Goal: Browse casually

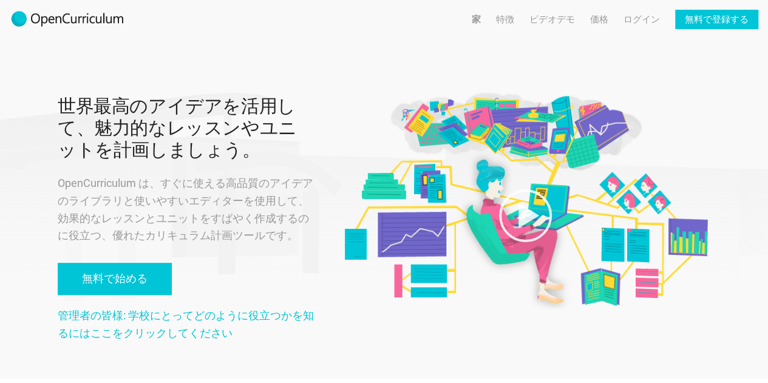
click at [36, 16] on img at bounding box center [67, 19] width 115 height 19
drag, startPoint x: 136, startPoint y: 183, endPoint x: 17, endPoint y: 170, distance: 119.7
click at [17, 170] on div "世界最高のアイデアを活用して、魅力的なレッスンやユニットを計画しましょう。 OpenCurriculum は、すぐに使える高品質のアイデアのライブラリと使いや…" at bounding box center [384, 189] width 768 height 379
copy font "OpenCurriculum"
click at [17, 170] on div "世界最高のアイデアを活用して、魅力的なレッスンやユニットを計画しましょう。 OpenCurriculum は、すぐに使える高品質のアイデアのライブラリと使いや…" at bounding box center [384, 189] width 768 height 379
